Goal: Find specific page/section: Find specific page/section

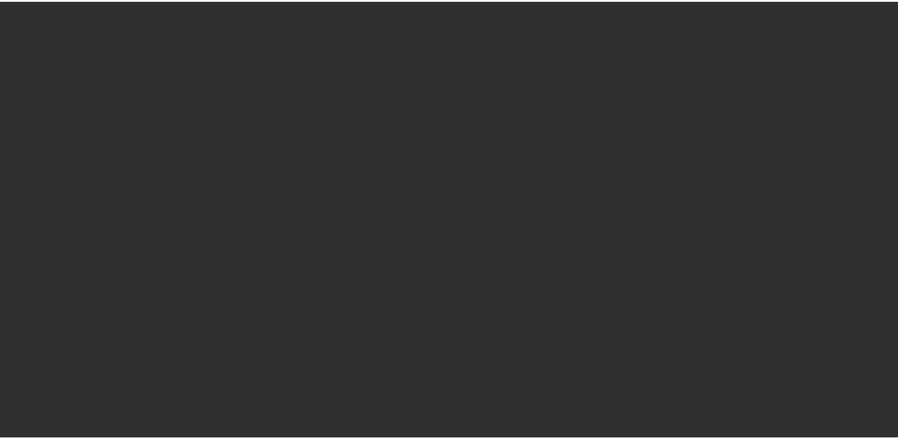
select select "10"
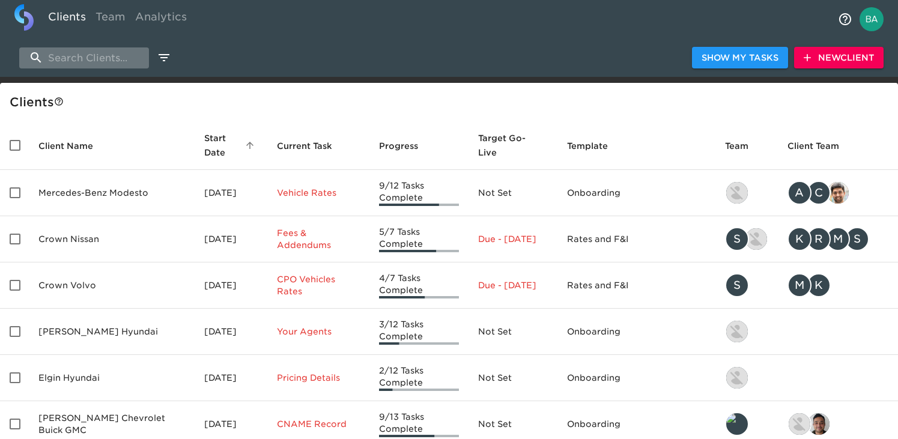
click at [94, 60] on input "search" at bounding box center [84, 57] width 130 height 21
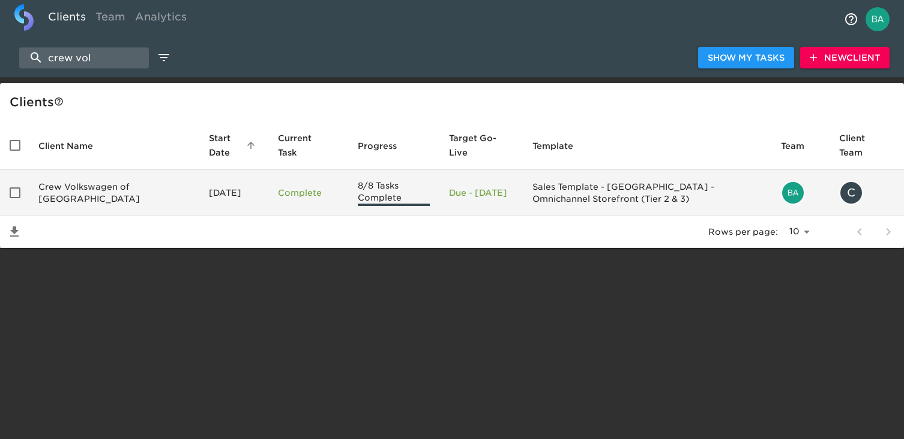
type input "crew vol"
click at [80, 195] on td "Crew Volkswagen of Plainville" at bounding box center [114, 193] width 171 height 46
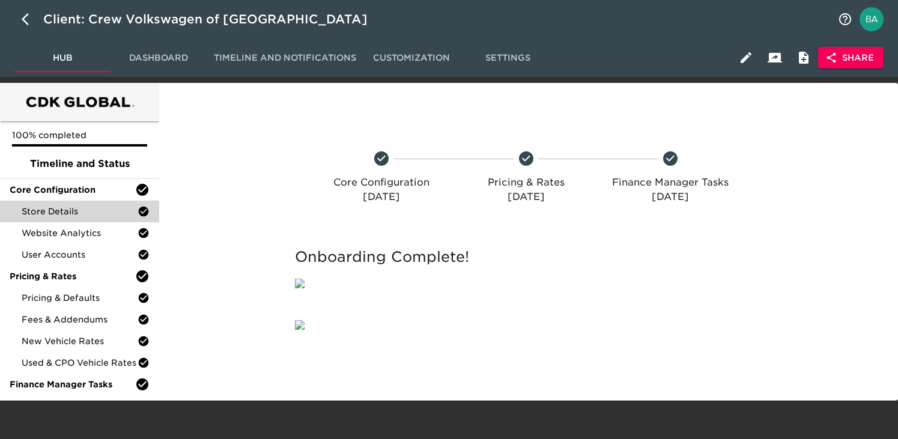
click at [42, 213] on span "Store Details" at bounding box center [80, 211] width 116 height 12
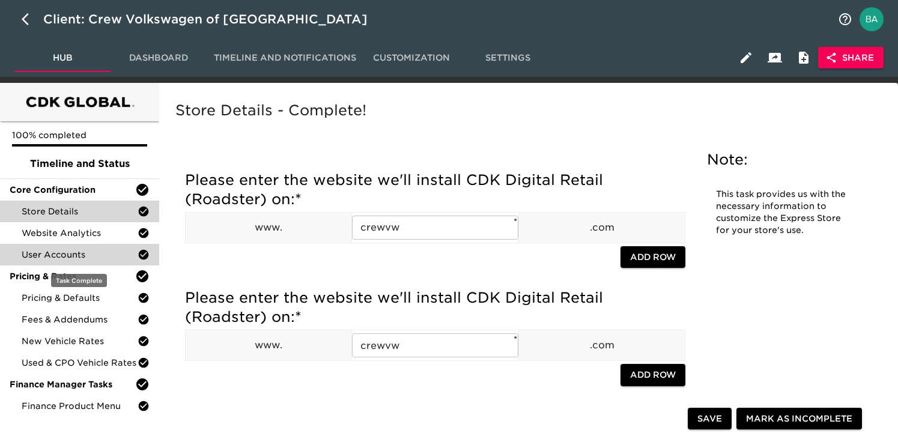
click at [73, 256] on span "User Accounts" at bounding box center [80, 255] width 116 height 12
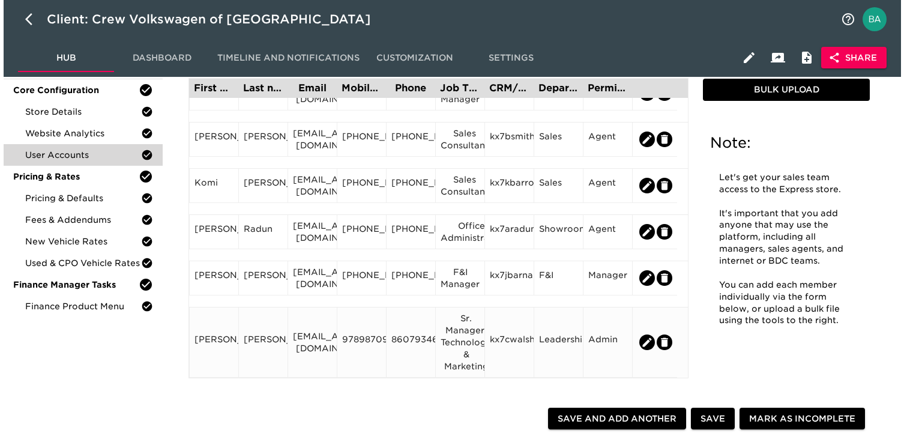
scroll to position [128, 0]
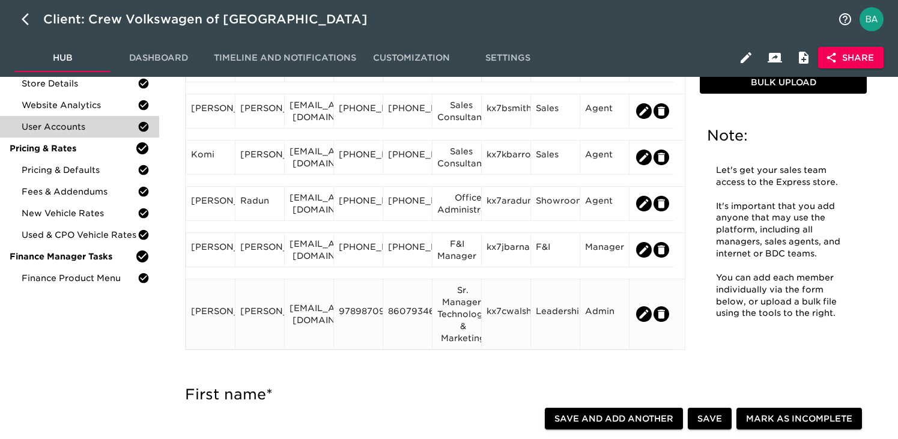
click at [349, 316] on div "9789870963" at bounding box center [358, 314] width 39 height 18
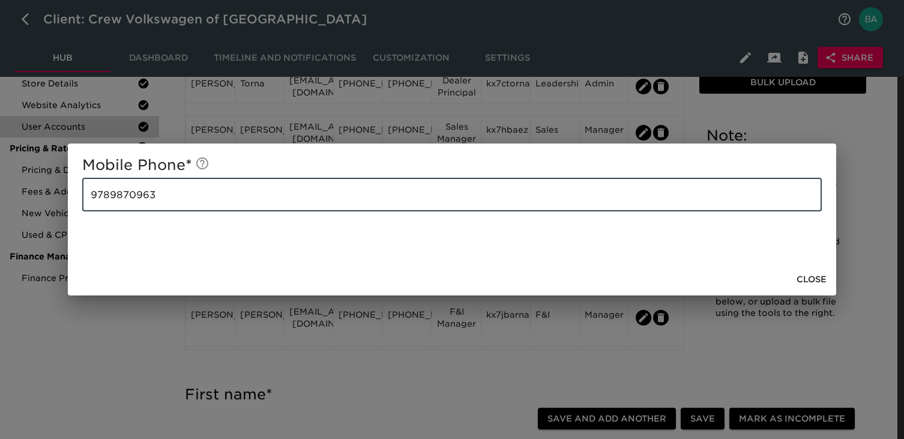
click at [127, 184] on input "9789870963" at bounding box center [452, 195] width 740 height 34
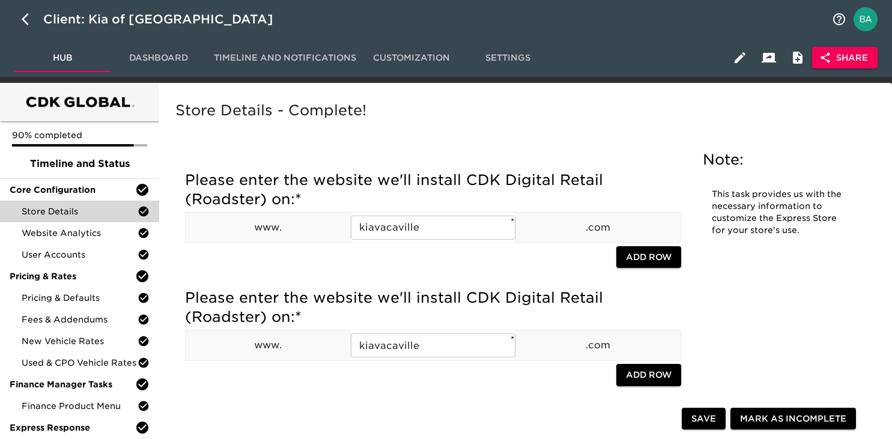
scroll to position [2307, 0]
